Goal: Obtain resource: Download file/media

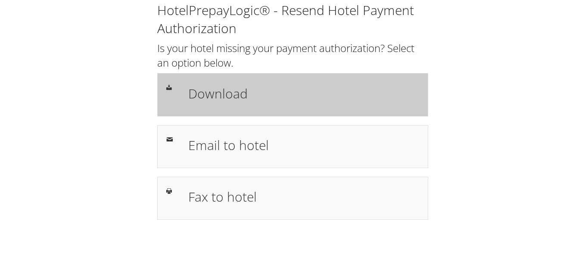
click at [242, 95] on h1 "Download" at bounding box center [303, 93] width 231 height 19
click at [199, 75] on div "Download" at bounding box center [292, 94] width 271 height 43
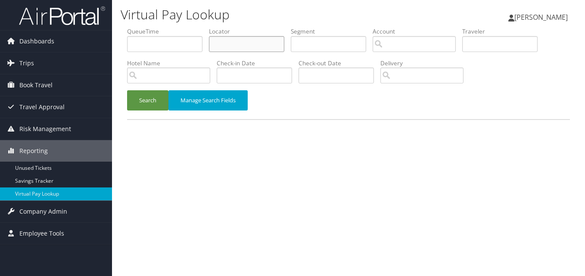
click at [213, 47] on input "text" at bounding box center [246, 44] width 75 height 16
paste input "ALWPBE"
type input "ALWPBE"
click at [149, 98] on button "Search" at bounding box center [147, 100] width 41 height 20
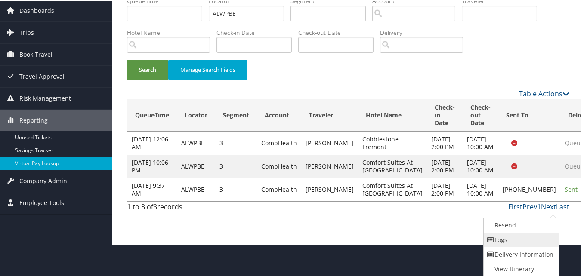
click at [534, 244] on link "Logs" at bounding box center [521, 239] width 74 height 15
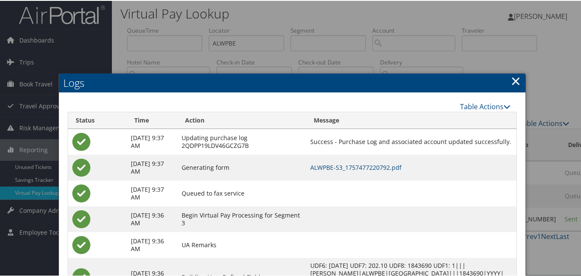
scroll to position [105, 0]
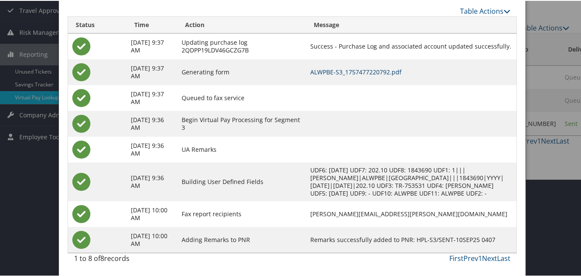
click at [369, 67] on link "ALWPBE-S3_1757477220792.pdf" at bounding box center [355, 71] width 91 height 8
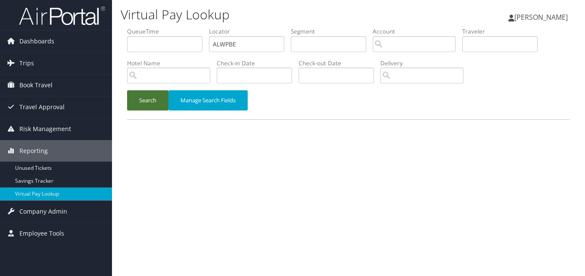
click at [155, 106] on button "Search" at bounding box center [147, 100] width 41 height 20
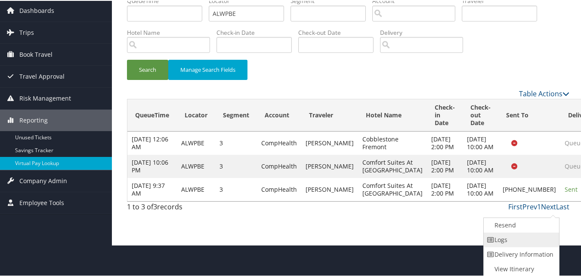
click at [512, 242] on link "Logs" at bounding box center [521, 239] width 74 height 15
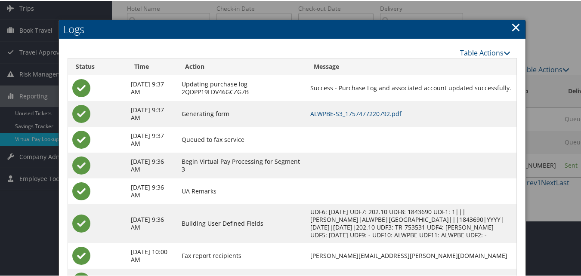
scroll to position [105, 0]
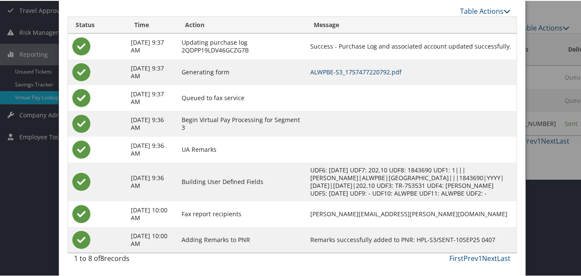
click at [368, 67] on link "ALWPBE-S3_1757477220792.pdf" at bounding box center [355, 71] width 91 height 8
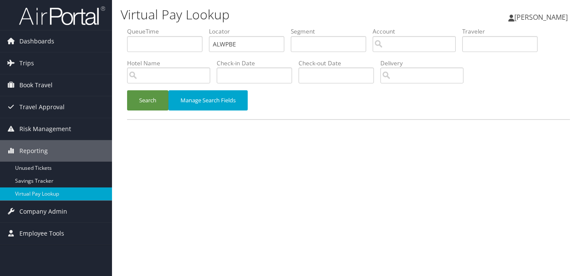
click at [128, 27] on ul "QueueTime Locator ALWPBE Segment Account Traveler Hotel Name Check-in Date Chec…" at bounding box center [348, 27] width 443 height 0
type input "SVJZCA"
click at [141, 104] on button "Search" at bounding box center [147, 100] width 41 height 20
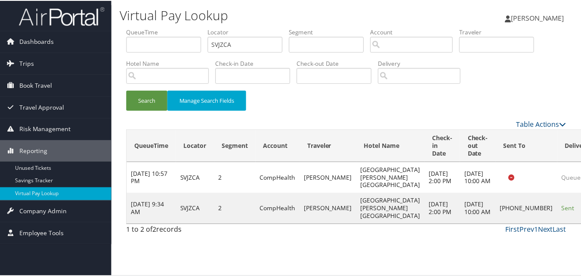
scroll to position [8, 0]
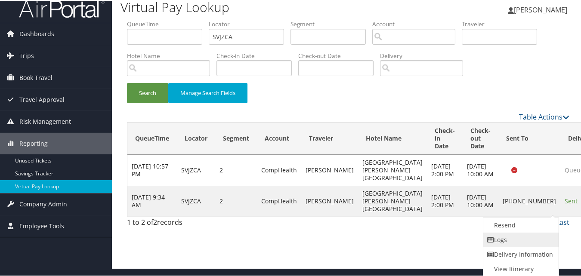
click at [509, 236] on link "Logs" at bounding box center [521, 239] width 74 height 15
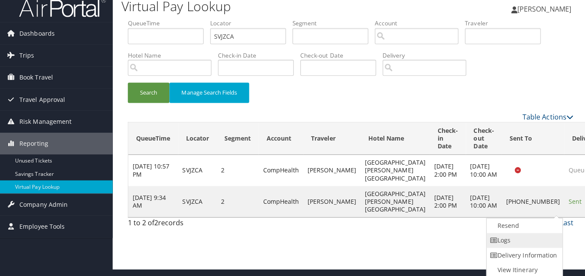
scroll to position [0, 0]
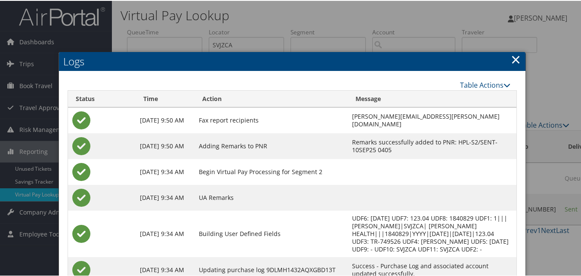
click at [474, 2] on div at bounding box center [292, 138] width 585 height 276
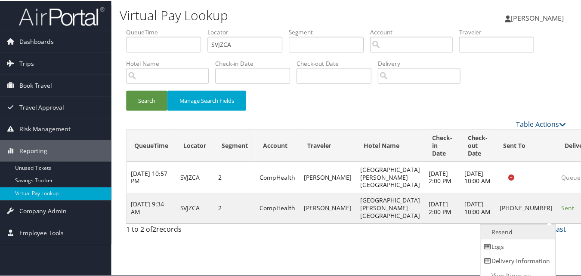
scroll to position [8, 0]
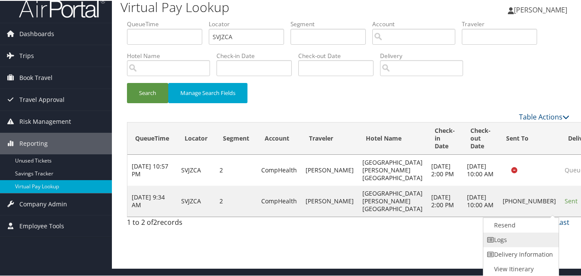
click at [508, 240] on link "Logs" at bounding box center [521, 239] width 74 height 15
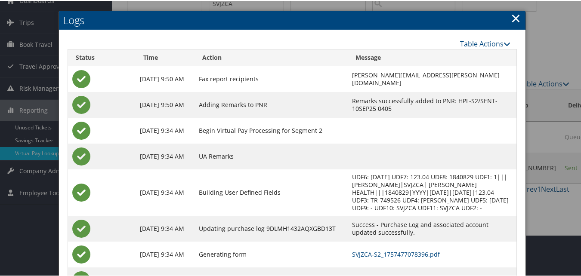
scroll to position [82, 0]
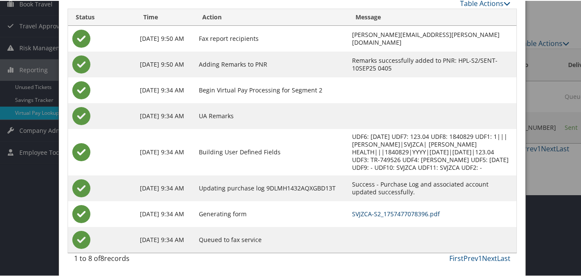
click at [360, 209] on link "SVJZCA-S2_1757477078396.pdf" at bounding box center [396, 213] width 88 height 8
click at [360, 211] on link "SVJZCA-S2_1757477078396.pdf" at bounding box center [396, 213] width 88 height 8
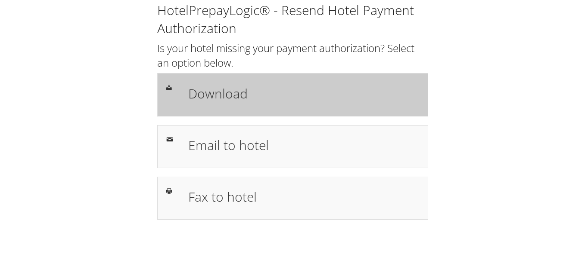
click at [195, 87] on h1 "Download" at bounding box center [303, 93] width 231 height 19
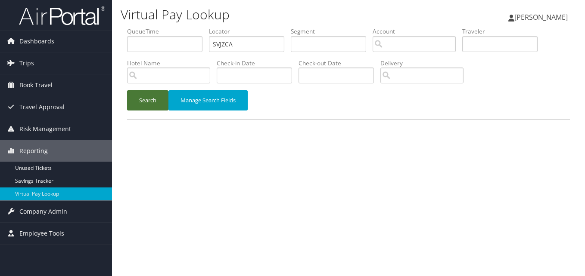
drag, startPoint x: 0, startPoint y: 0, endPoint x: 153, endPoint y: 101, distance: 183.7
click at [153, 101] on button "Search" at bounding box center [147, 100] width 41 height 20
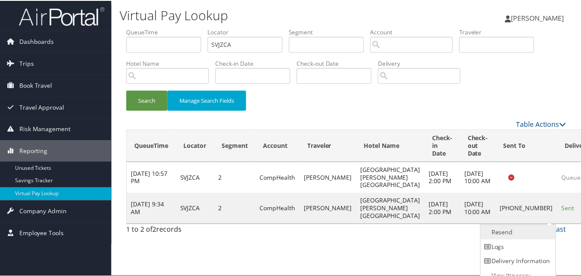
scroll to position [8, 0]
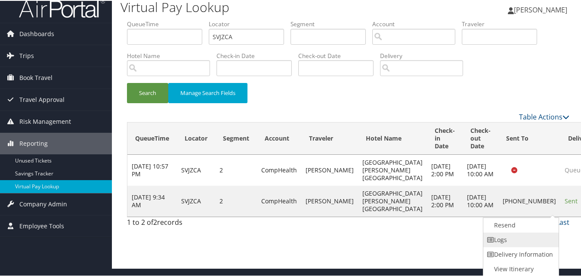
click at [526, 236] on link "Logs" at bounding box center [521, 239] width 74 height 15
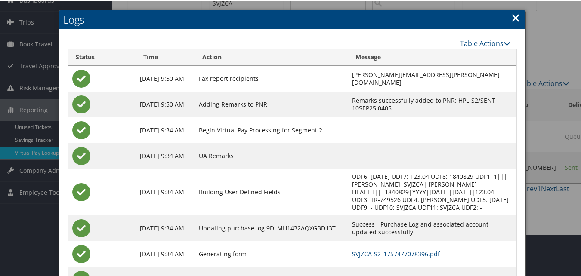
scroll to position [82, 0]
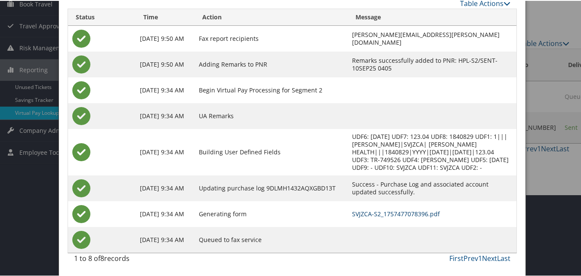
click at [379, 211] on link "SVJZCA-S2_1757477078396.pdf" at bounding box center [396, 213] width 88 height 8
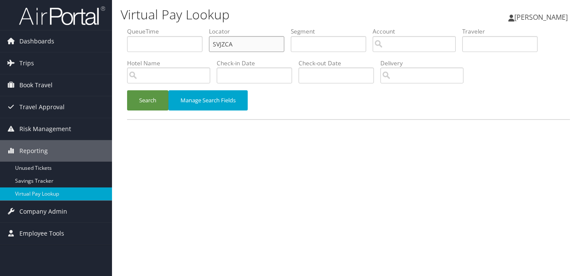
paste input "YBEKIZ"
drag, startPoint x: 217, startPoint y: 50, endPoint x: 122, endPoint y: 50, distance: 94.7
click at [127, 50] on form "QueueTime Locator YBEKIZ Segment Account Traveler Hotel Name Check-in Date Chec…" at bounding box center [348, 73] width 443 height 92
type input "YBEKIZ"
click at [127, 90] on button "Search" at bounding box center [147, 100] width 41 height 20
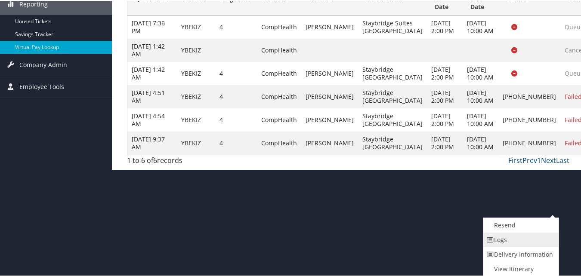
click at [538, 242] on link "Logs" at bounding box center [521, 239] width 74 height 15
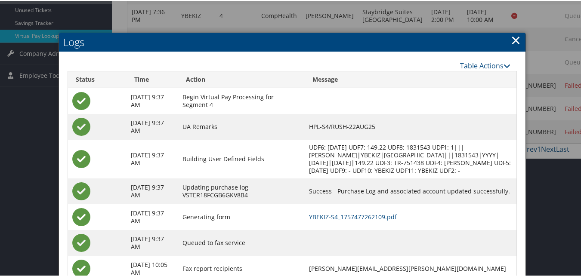
scroll to position [195, 0]
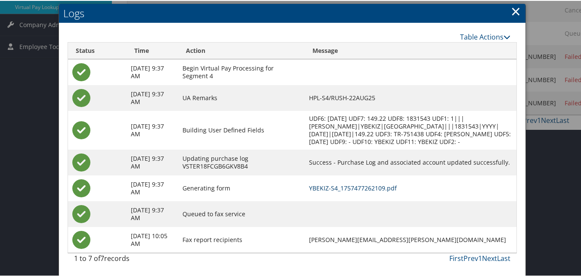
click at [344, 189] on link "YBEKIZ-S4_1757477262109.pdf" at bounding box center [353, 187] width 88 height 8
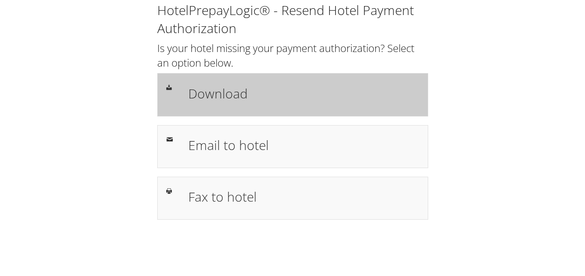
click at [285, 79] on div "Download" at bounding box center [292, 94] width 271 height 43
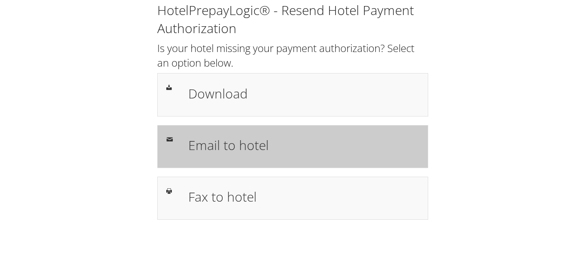
click at [261, 155] on div "Email to hotel" at bounding box center [304, 146] width 244 height 25
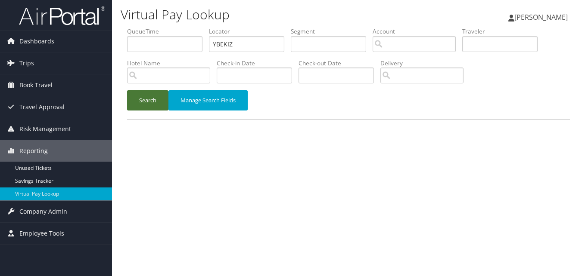
click at [147, 99] on button "Search" at bounding box center [147, 100] width 41 height 20
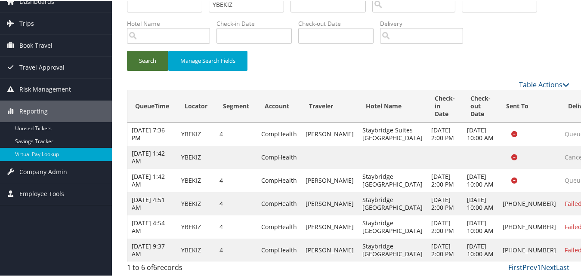
scroll to position [118, 0]
click at [347, 269] on div "First Prev 1 Next Last" at bounding box center [405, 267] width 329 height 10
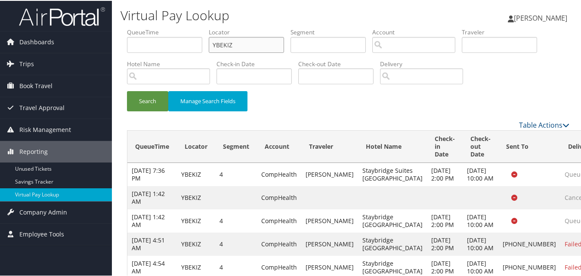
drag, startPoint x: 228, startPoint y: 47, endPoint x: 177, endPoint y: 55, distance: 51.0
click at [177, 27] on ul "QueueTime Locator YBEKIZ Segment Account Traveler Hotel Name Check-in Date Chec…" at bounding box center [348, 27] width 443 height 0
paste input "QRJJKW"
click at [138, 95] on button "Search" at bounding box center [147, 100] width 41 height 20
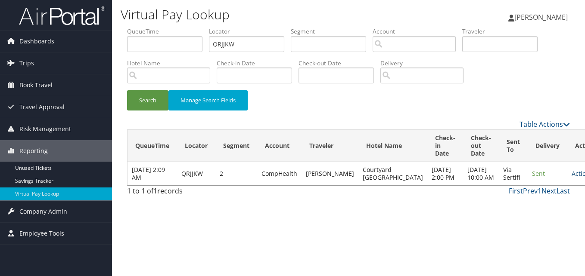
click at [571, 174] on link "Actions" at bounding box center [584, 174] width 27 height 8
click at [527, 202] on link "Logs" at bounding box center [533, 205] width 54 height 15
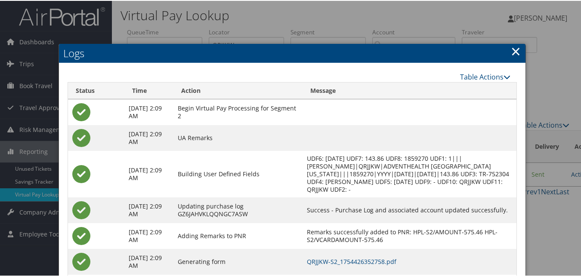
click at [512, 54] on link "×" at bounding box center [516, 50] width 10 height 17
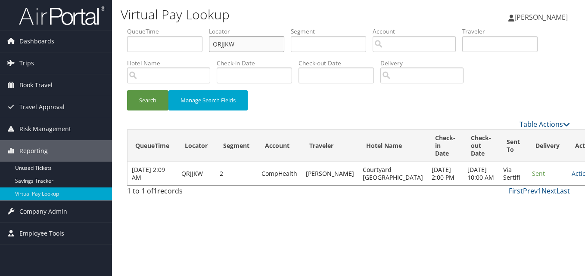
drag, startPoint x: 227, startPoint y: 48, endPoint x: 140, endPoint y: 68, distance: 89.2
click at [140, 27] on ul "QueueTime Locator QRJJKW Segment Account Traveler Hotel Name Check-in Date Chec…" at bounding box center [348, 27] width 443 height 0
paste input "SNQTMK"
type input "SNQTMK"
click at [152, 105] on button "Search" at bounding box center [147, 100] width 41 height 20
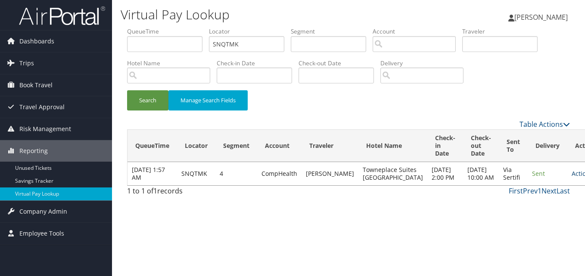
click at [571, 178] on link "Actions" at bounding box center [584, 174] width 27 height 8
click at [532, 211] on link "Logs" at bounding box center [533, 205] width 54 height 15
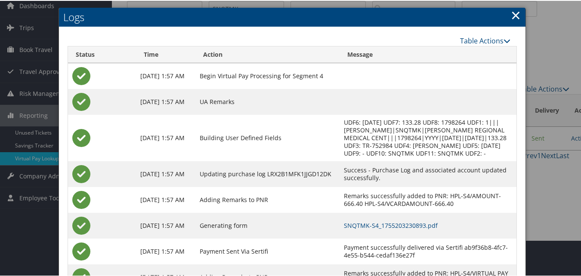
scroll to position [81, 0]
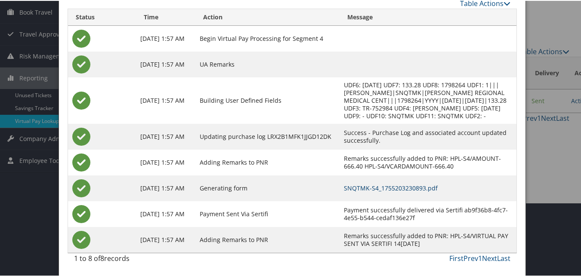
click at [405, 183] on link "SNQTMK-S4_1755203230893.pdf" at bounding box center [391, 187] width 94 height 8
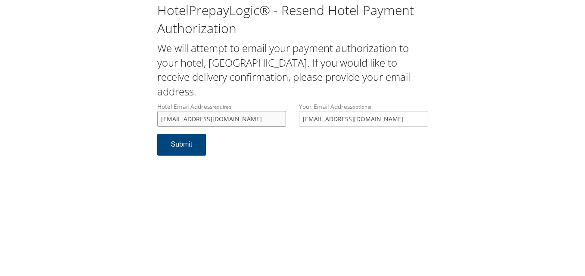
click at [166, 118] on input "[EMAIL_ADDRESS][DOMAIN_NAME]" at bounding box center [221, 119] width 129 height 16
type input "[EMAIL_ADDRESS][DOMAIN_NAME]"
click at [187, 145] on button "Submit" at bounding box center [181, 145] width 49 height 22
drag, startPoint x: 0, startPoint y: 0, endPoint x: 108, endPoint y: 113, distance: 155.9
click at [108, 113] on div "HotelPrepayLogic® - Resend Hotel Payment Authorization We will attempt to email…" at bounding box center [293, 82] width 568 height 164
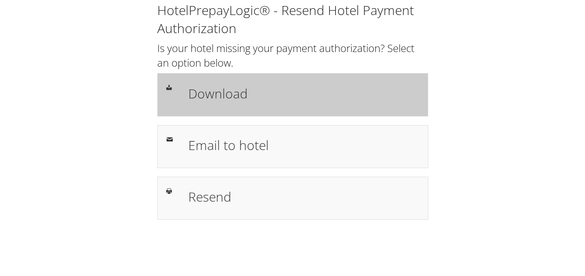
click at [264, 107] on div "Download" at bounding box center [304, 94] width 244 height 25
click at [224, 95] on h1 "Download" at bounding box center [303, 93] width 231 height 19
click at [200, 97] on h1 "Download" at bounding box center [303, 93] width 231 height 19
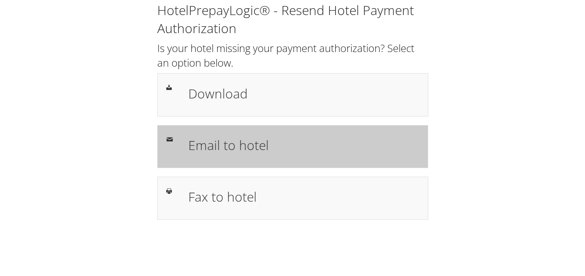
click at [257, 136] on h1 "Email to hotel" at bounding box center [303, 145] width 231 height 19
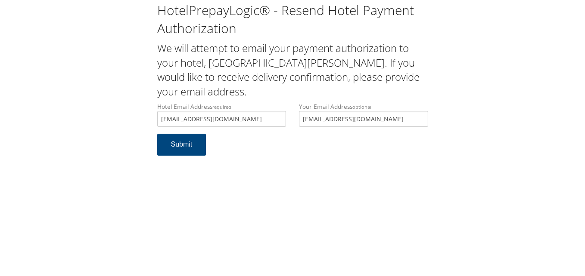
click at [163, 118] on input "ltearl@midashospitality.com" at bounding box center [221, 119] width 129 height 16
click at [250, 115] on input "lpearl@midashospitality.com" at bounding box center [221, 119] width 129 height 16
type input "lpearl@midashospitality.com"
click at [188, 145] on button "Submit" at bounding box center [181, 145] width 49 height 22
drag, startPoint x: 268, startPoint y: 123, endPoint x: 111, endPoint y: 130, distance: 157.8
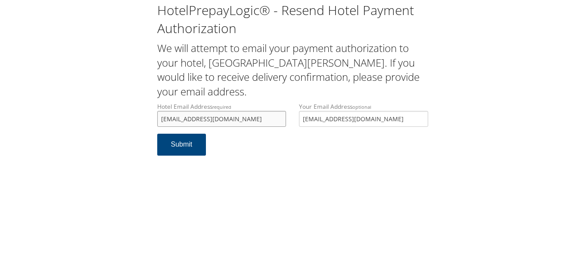
click at [111, 130] on div "HotelPrepayLogic® - Resend Hotel Payment Authorization We will attempt to email…" at bounding box center [293, 82] width 568 height 164
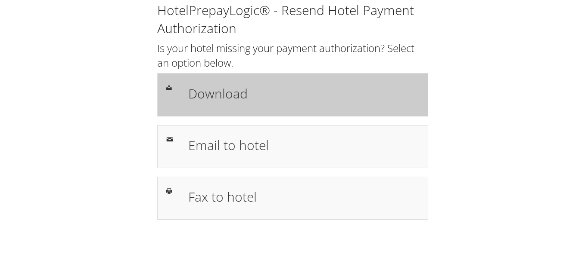
click at [323, 98] on h1 "Download" at bounding box center [303, 93] width 231 height 19
click at [189, 95] on h1 "Download" at bounding box center [303, 93] width 231 height 19
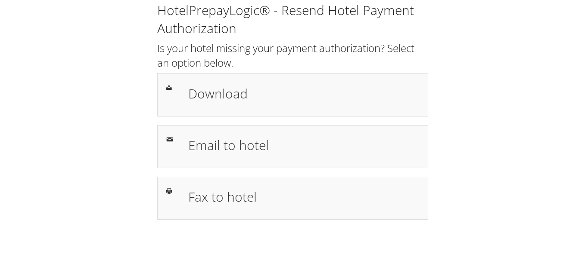
click at [564, 138] on div "HotelPrepayLogic® - Resend Hotel Payment Authorization Is your hotel missing yo…" at bounding box center [293, 114] width 568 height 229
